Goal: Task Accomplishment & Management: Complete application form

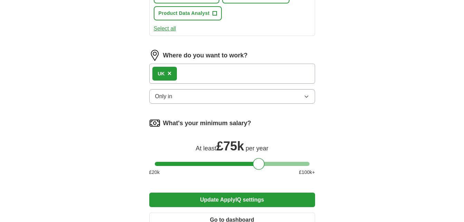
scroll to position [415, 0]
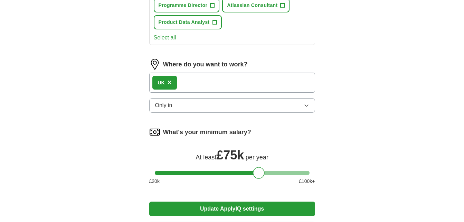
click at [215, 79] on div "UK ×" at bounding box center [232, 83] width 166 height 20
click at [199, 81] on div "UK ×" at bounding box center [232, 83] width 166 height 20
click at [188, 82] on div "UK ×" at bounding box center [232, 83] width 166 height 20
click at [156, 62] on img at bounding box center [154, 64] width 11 height 11
click at [185, 90] on div "UK ×" at bounding box center [232, 83] width 166 height 20
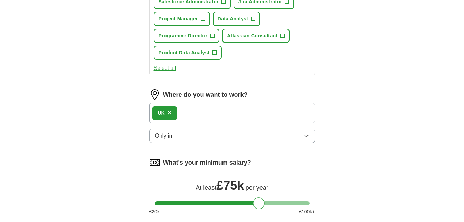
scroll to position [346, 0]
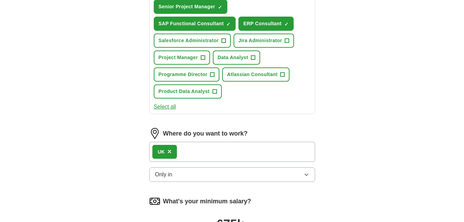
click at [224, 135] on label "Where do you want to work?" at bounding box center [205, 133] width 85 height 9
click at [230, 150] on div "UK ×" at bounding box center [232, 152] width 166 height 20
click at [168, 151] on span "×" at bounding box center [170, 152] width 4 height 8
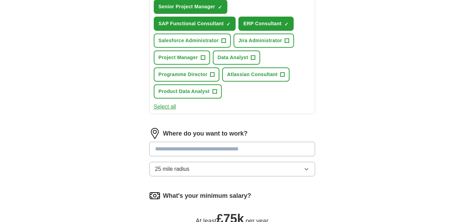
click at [177, 151] on input at bounding box center [232, 149] width 166 height 15
type input "**"
click at [335, 150] on div "Let ApplyIQ do the hard work of searching and applying for jobs. Just tell us w…" at bounding box center [232, 13] width 221 height 598
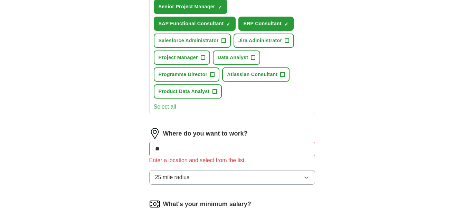
click at [187, 152] on input "**" at bounding box center [232, 149] width 166 height 15
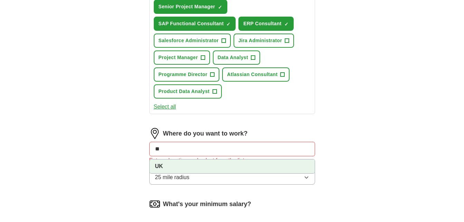
click at [170, 165] on li "UK" at bounding box center [232, 166] width 165 height 14
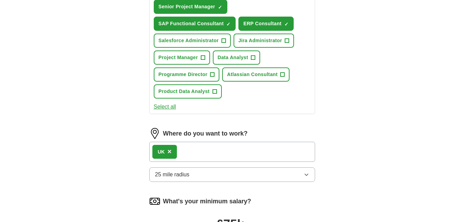
click at [194, 151] on div "UK ×" at bounding box center [232, 152] width 166 height 20
click at [192, 151] on div "UK ×" at bounding box center [232, 152] width 166 height 20
click at [196, 151] on div "UK ×" at bounding box center [232, 152] width 166 height 20
click at [191, 151] on div "UK ×" at bounding box center [232, 152] width 166 height 20
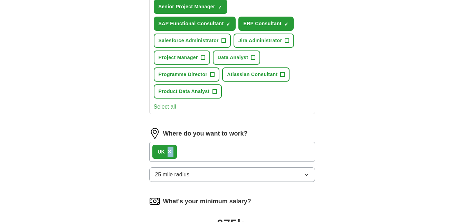
click at [191, 151] on div "UK ×" at bounding box center [232, 152] width 166 height 20
click at [173, 150] on div "UK ×" at bounding box center [165, 152] width 25 height 14
click at [172, 150] on span "×" at bounding box center [170, 152] width 4 height 8
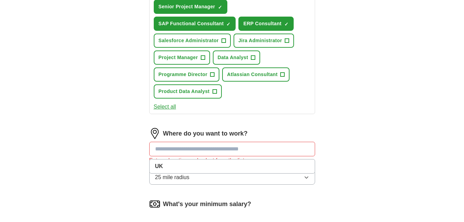
click at [186, 151] on input at bounding box center [232, 149] width 166 height 15
type input "*"
click at [245, 149] on input at bounding box center [232, 149] width 166 height 15
type input "*"
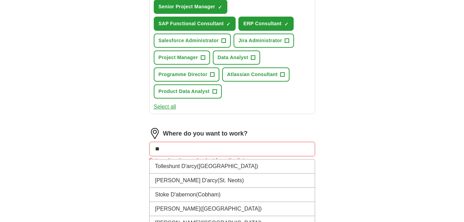
type input "*"
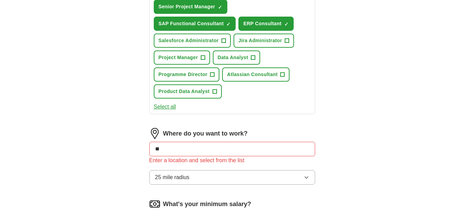
type input "*"
type input "**"
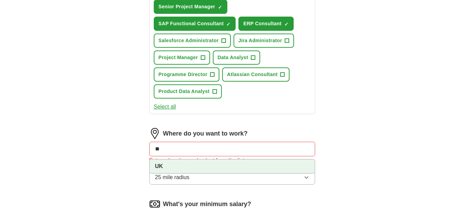
click at [164, 165] on li "UK" at bounding box center [232, 166] width 165 height 14
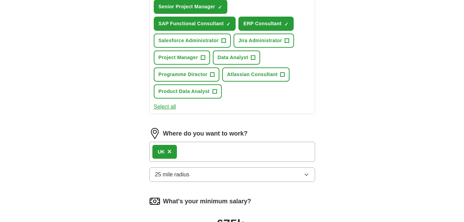
click at [307, 176] on icon "button" at bounding box center [307, 175] width 6 height 6
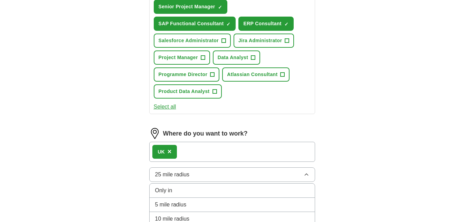
scroll to position [415, 0]
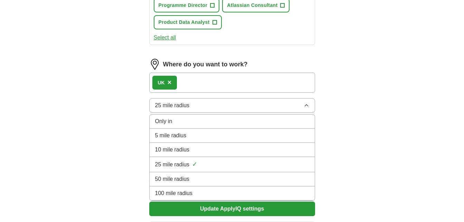
click at [214, 188] on li "100 mile radius" at bounding box center [232, 193] width 165 height 14
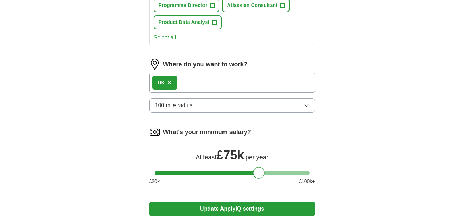
click at [222, 79] on div "UK ×" at bounding box center [232, 83] width 166 height 20
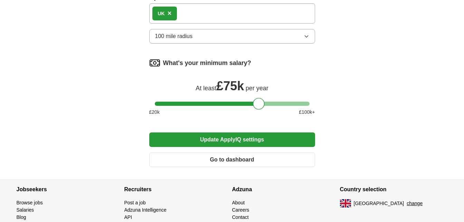
click at [230, 141] on button "Update ApplyIQ settings" at bounding box center [232, 139] width 166 height 15
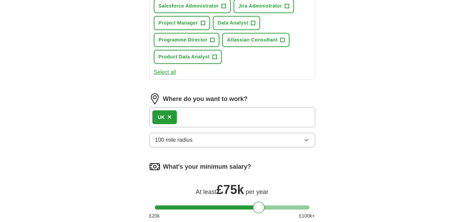
scroll to position [519, 0]
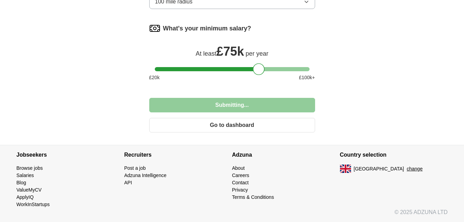
click at [246, 121] on button "Go to dashboard" at bounding box center [232, 125] width 166 height 15
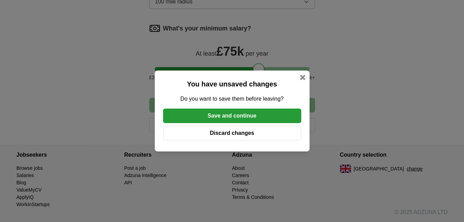
click at [305, 78] on div at bounding box center [303, 78] width 6 height 6
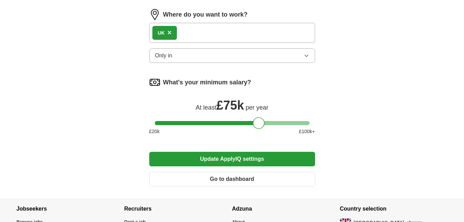
scroll to position [346, 0]
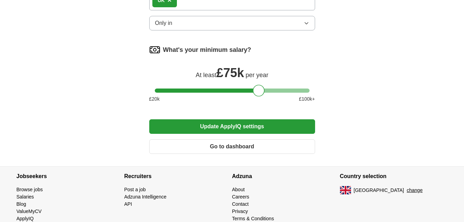
click at [236, 149] on button "Go to dashboard" at bounding box center [232, 146] width 166 height 15
